Goal: Information Seeking & Learning: Learn about a topic

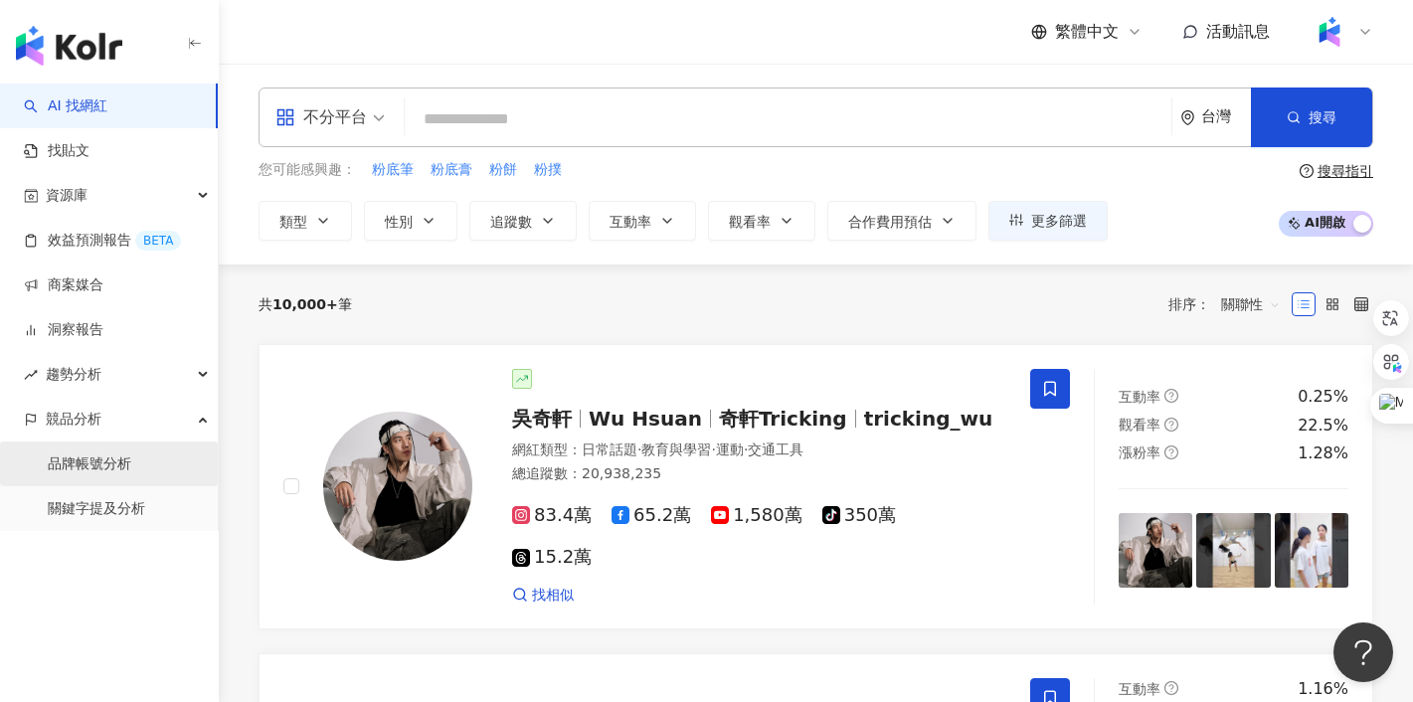
click at [104, 464] on link "品牌帳號分析" at bounding box center [90, 464] width 84 height 20
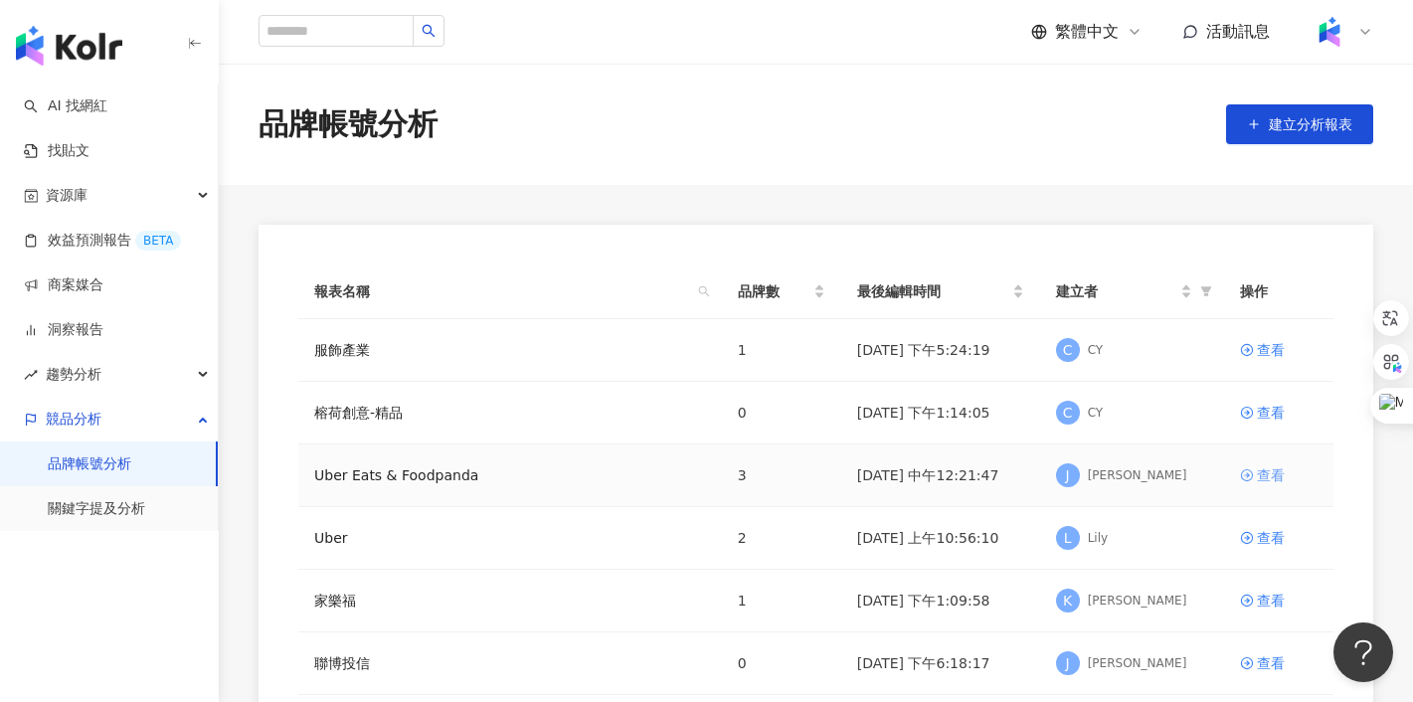
click at [1279, 475] on div "查看" at bounding box center [1271, 475] width 28 height 22
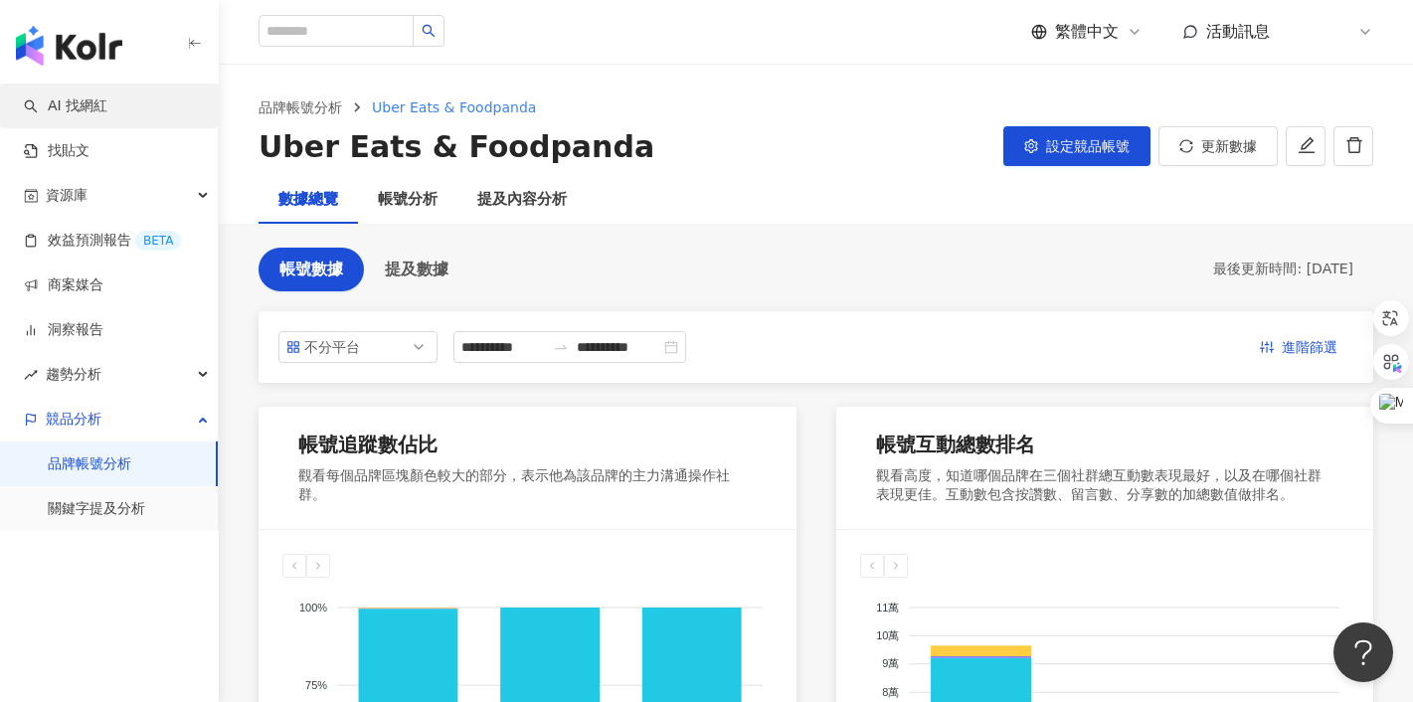
click at [99, 102] on link "AI 找網紅" at bounding box center [66, 106] width 84 height 20
